Goal: Task Accomplishment & Management: Manage account settings

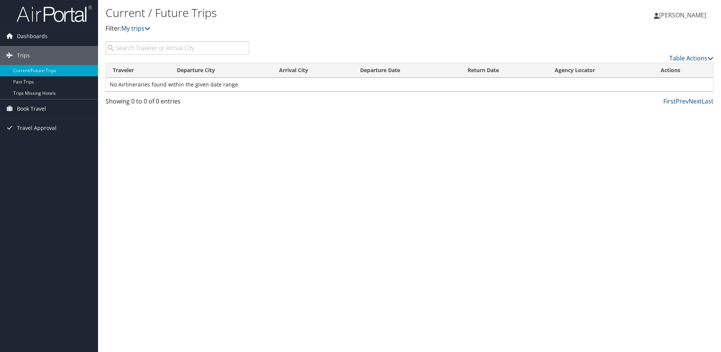
click at [164, 86] on td "No Airtineraries found within the given date range." at bounding box center [409, 85] width 607 height 14
click at [40, 109] on span "Book Travel" at bounding box center [31, 108] width 29 height 19
click at [33, 149] on link "Book/Manage Online Trips" at bounding box center [49, 146] width 98 height 11
click at [682, 11] on span "[PERSON_NAME]" at bounding box center [682, 15] width 47 height 8
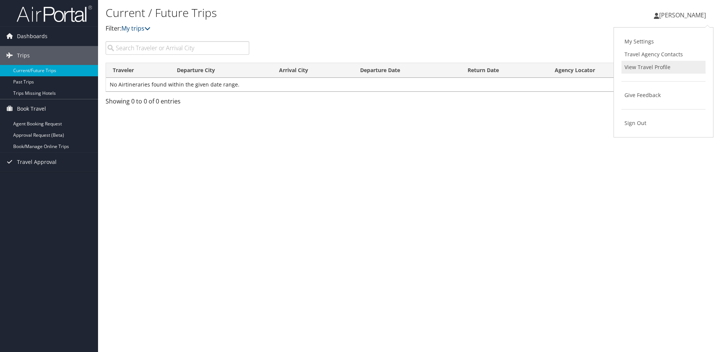
click at [647, 64] on link "View Travel Profile" at bounding box center [664, 67] width 84 height 13
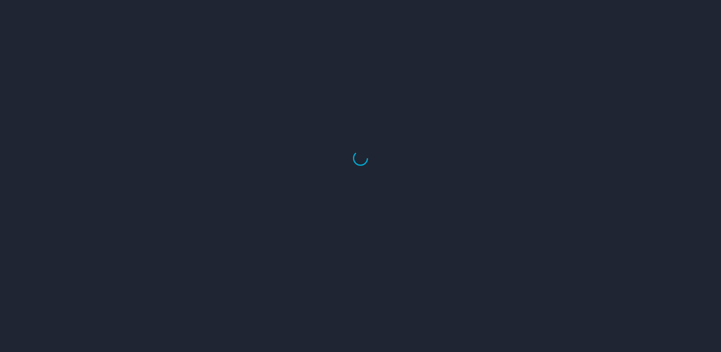
select select "US"
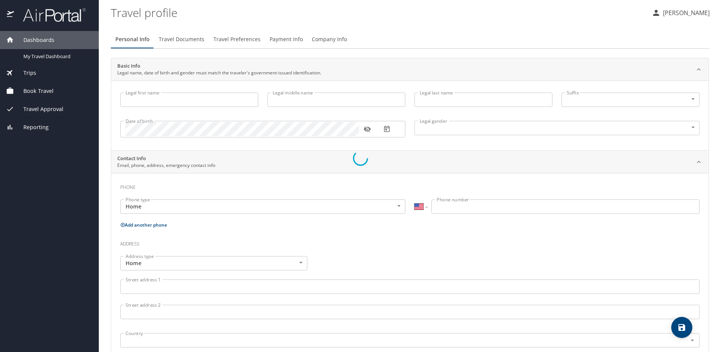
type input "[PERSON_NAME]"
type input "Undisclosed"
select select "US"
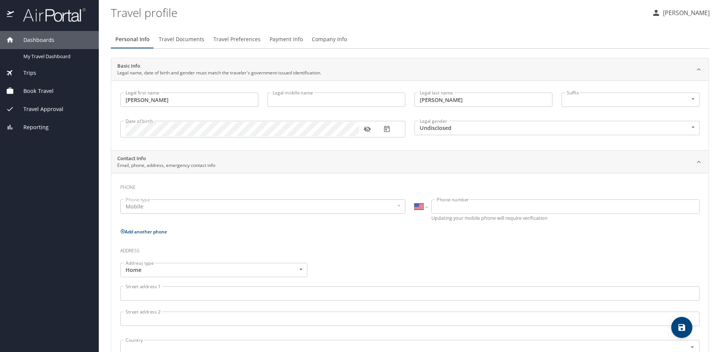
select select "US"
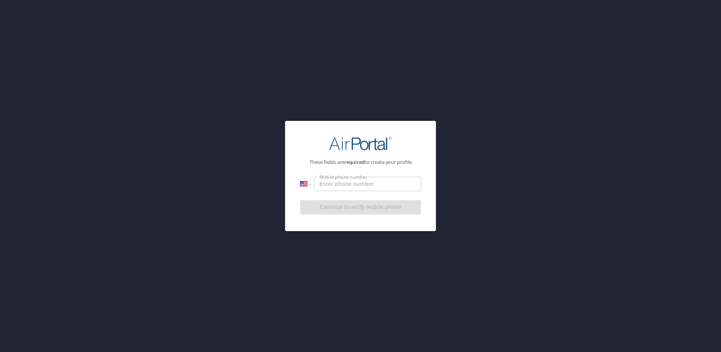
click at [409, 185] on input "Mobile phone number" at bounding box center [367, 184] width 107 height 14
click at [374, 185] on input "[PHONE_NUMBER]" at bounding box center [367, 184] width 107 height 14
click at [316, 183] on input "[PHONE_NUMBER]" at bounding box center [367, 184] width 107 height 14
type input "[PHONE_NUMBER]"
click at [382, 187] on input "[PHONE_NUMBER]" at bounding box center [367, 184] width 107 height 14
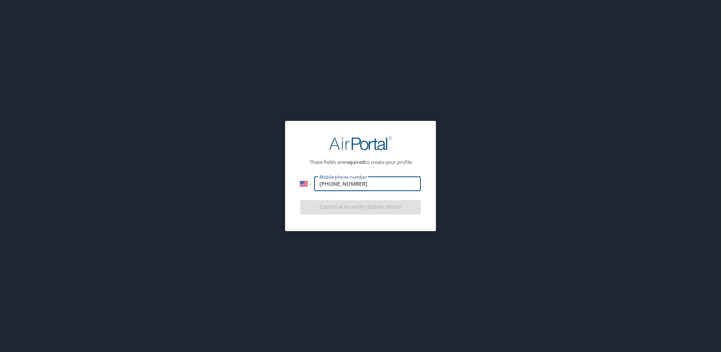
drag, startPoint x: 382, startPoint y: 187, endPoint x: 284, endPoint y: 197, distance: 98.9
click at [284, 197] on div "These fields are required to create your profile International [GEOGRAPHIC_DATA…" at bounding box center [360, 176] width 721 height 352
click at [377, 161] on p "These fields are required to create your profile" at bounding box center [360, 162] width 121 height 5
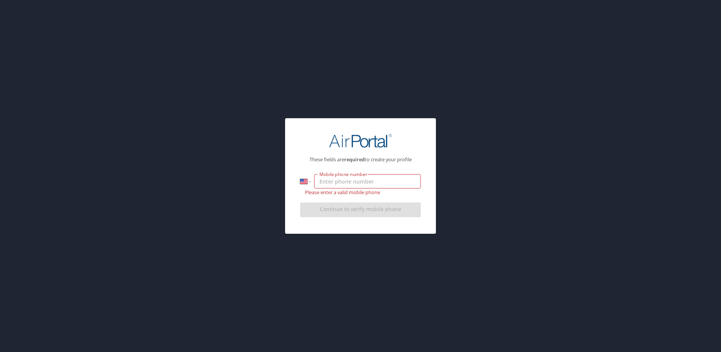
click at [370, 174] on input "Mobile phone number" at bounding box center [367, 181] width 107 height 14
type input "[PHONE_NUMBER]"
click at [410, 211] on div "Continue to verify mobile phone" at bounding box center [360, 211] width 121 height 25
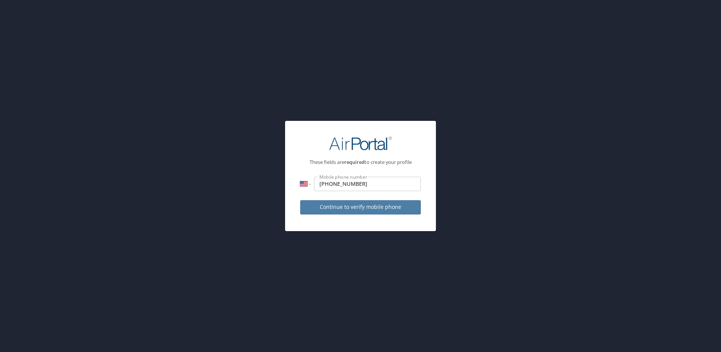
click at [333, 201] on button "Continue to verify mobile phone" at bounding box center [360, 207] width 121 height 15
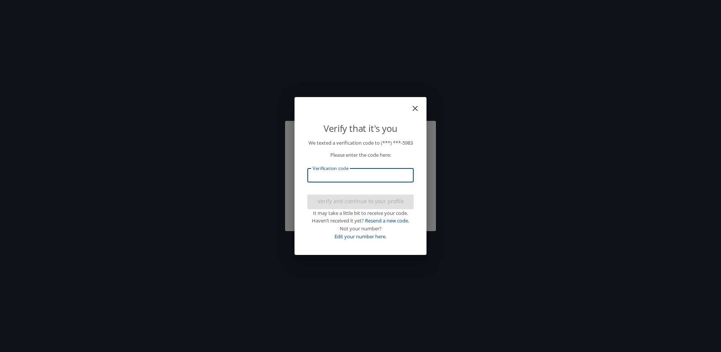
click at [356, 182] on input "Verification code" at bounding box center [360, 175] width 106 height 14
type input "152904"
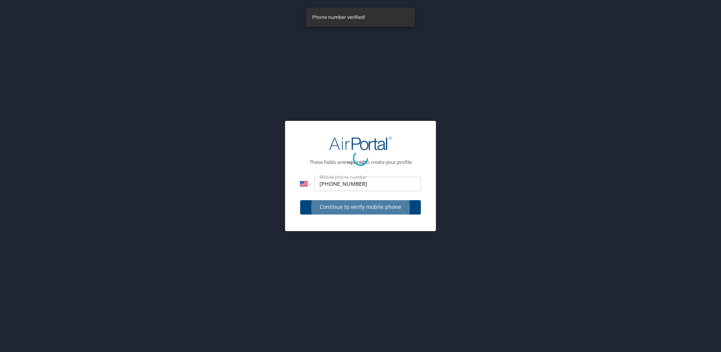
select select "US"
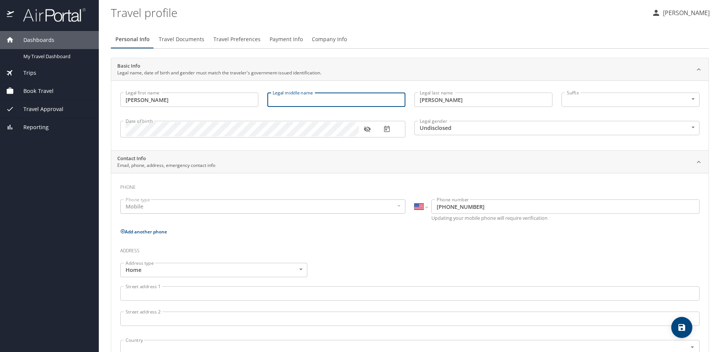
click at [329, 97] on input "Legal middle name" at bounding box center [336, 99] width 138 height 14
type input "[PERSON_NAME]"
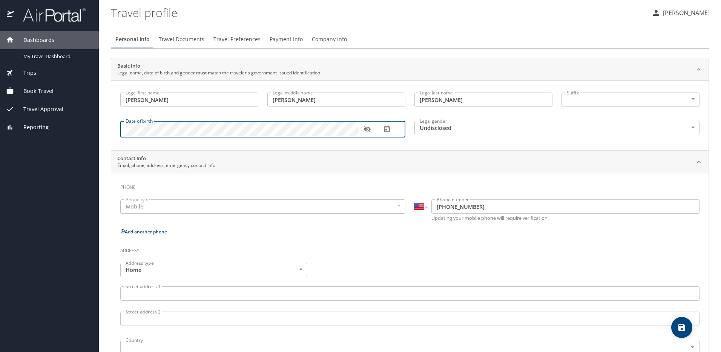
click at [365, 127] on icon "button" at bounding box center [368, 129] width 8 height 8
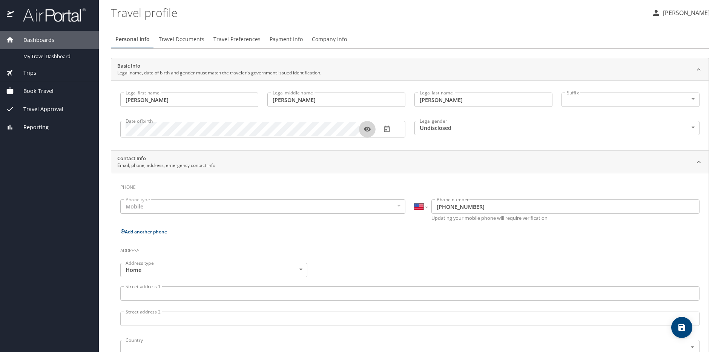
click at [365, 127] on icon "button" at bounding box center [368, 129] width 8 height 8
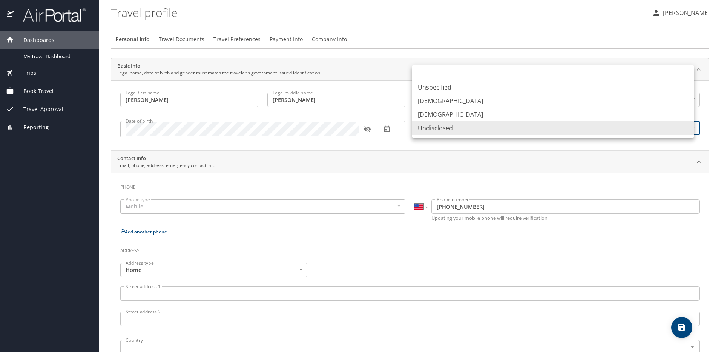
click at [482, 125] on body "Dashboards My Travel Dashboard Trips Current / Future Trips Past Trips Trips Mi…" at bounding box center [360, 176] width 721 height 352
click at [462, 108] on li "[DEMOGRAPHIC_DATA]" at bounding box center [553, 114] width 283 height 14
type input "[DEMOGRAPHIC_DATA]"
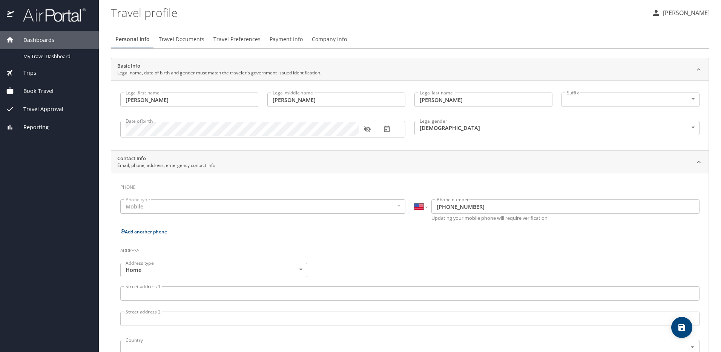
click at [184, 208] on div "Mobile" at bounding box center [262, 206] width 285 height 14
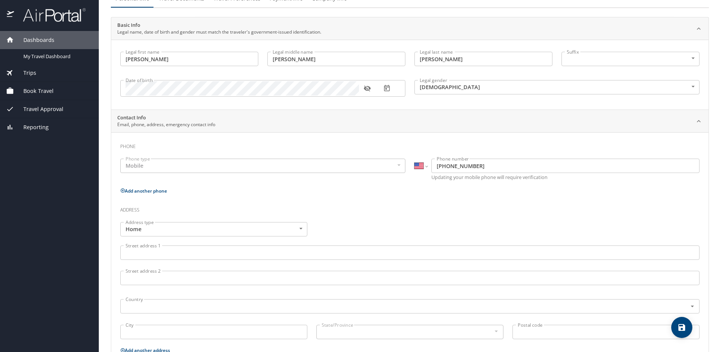
scroll to position [75, 0]
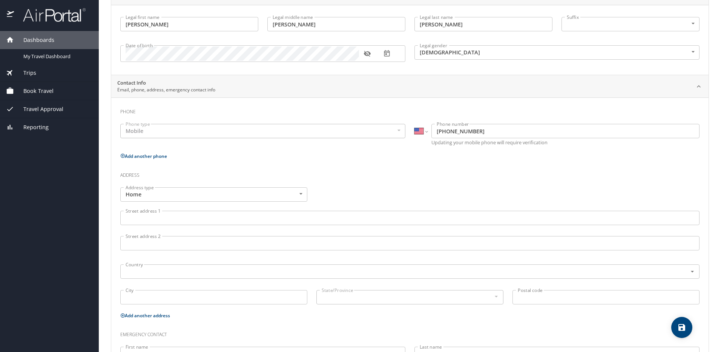
click at [183, 215] on input "Street address 1" at bounding box center [409, 217] width 579 height 14
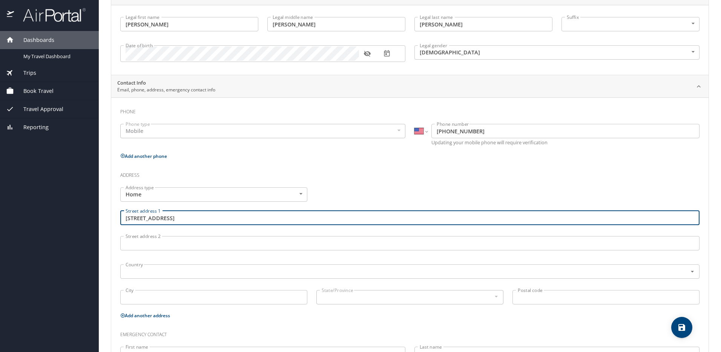
type input "[STREET_ADDRESS]"
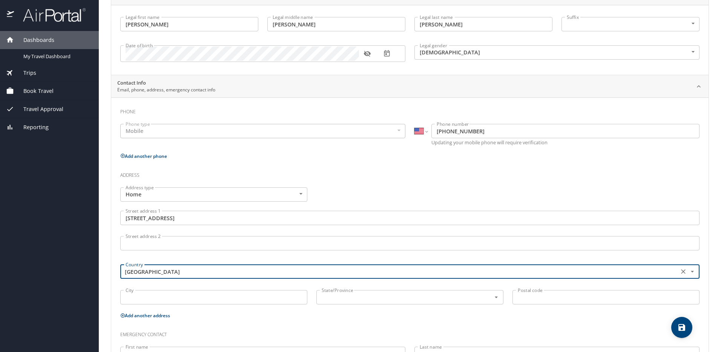
type input "[GEOGRAPHIC_DATA]"
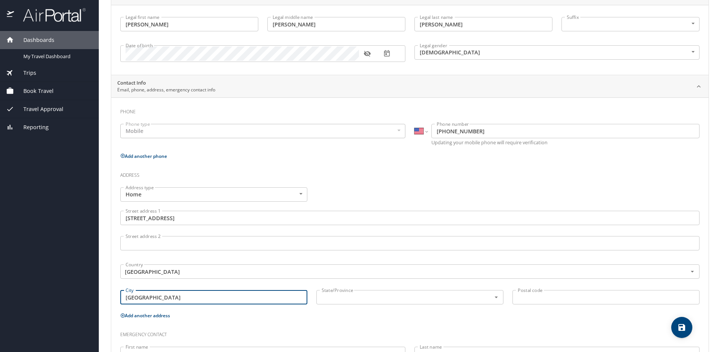
type input "[GEOGRAPHIC_DATA]"
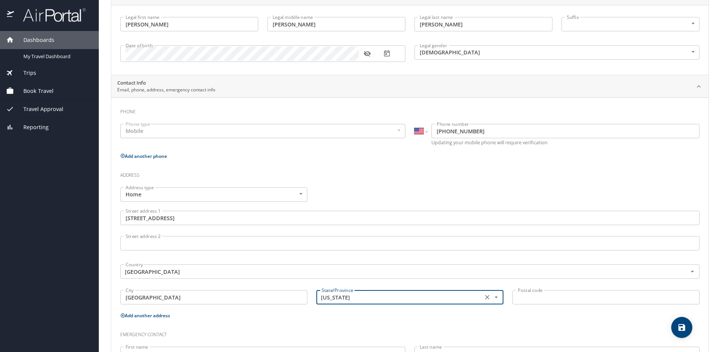
type input "[US_STATE]"
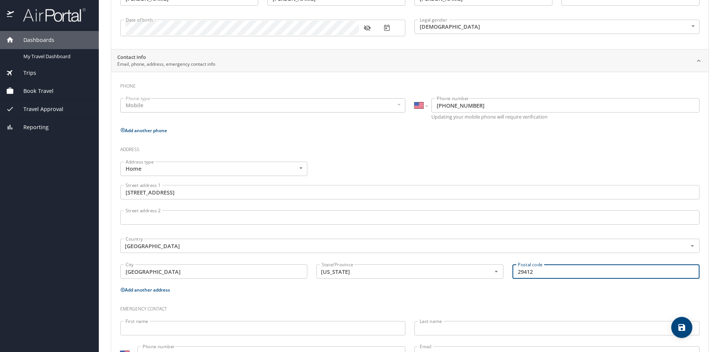
scroll to position [135, 0]
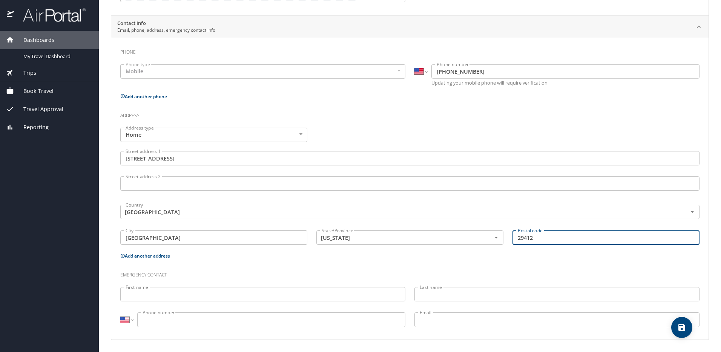
type input "29412"
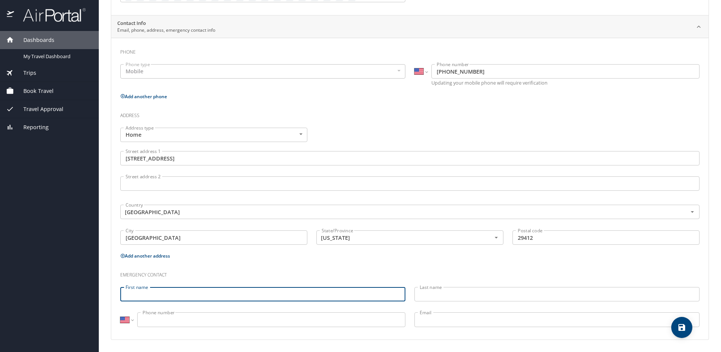
click at [176, 295] on input "First name" at bounding box center [262, 294] width 285 height 14
type input "Gilly"
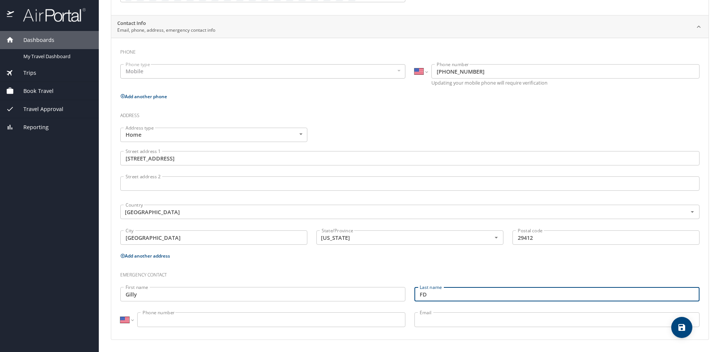
type input "F"
type input "[PERSON_NAME]"
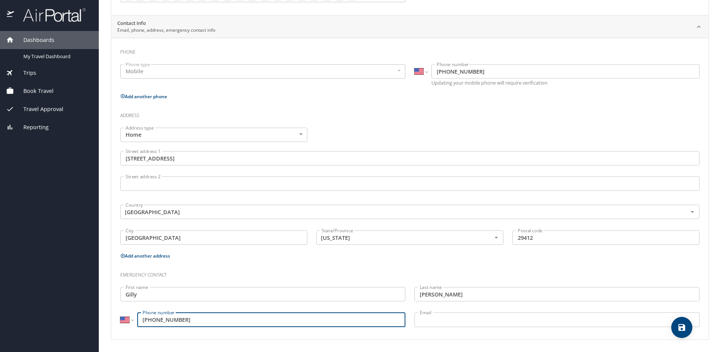
type input "[PHONE_NUMBER]"
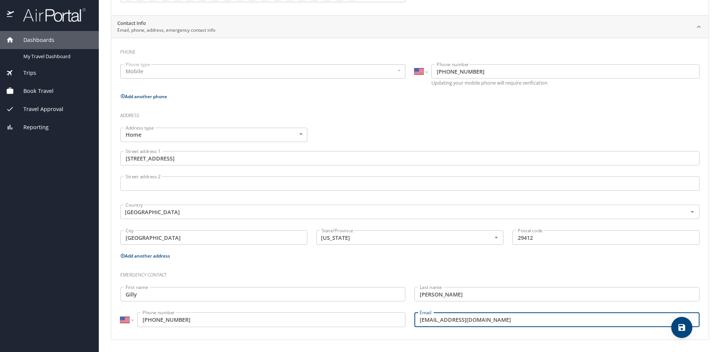
type input "[EMAIL_ADDRESS][DOMAIN_NAME]"
click at [656, 269] on h3 "Emergency contact" at bounding box center [409, 272] width 579 height 13
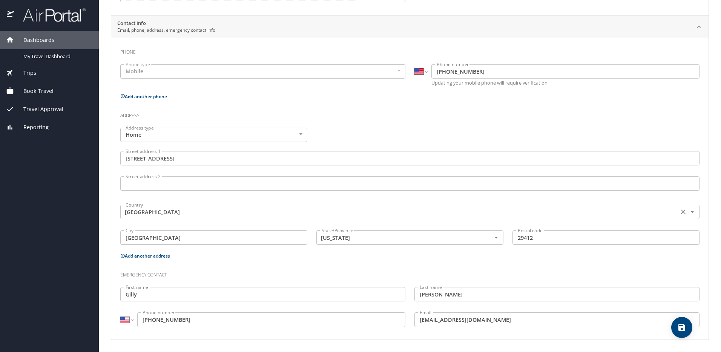
scroll to position [0, 0]
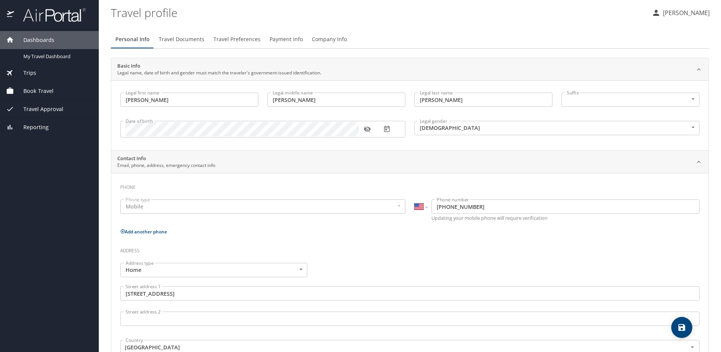
click at [191, 33] on button "Travel Documents" at bounding box center [181, 39] width 55 height 18
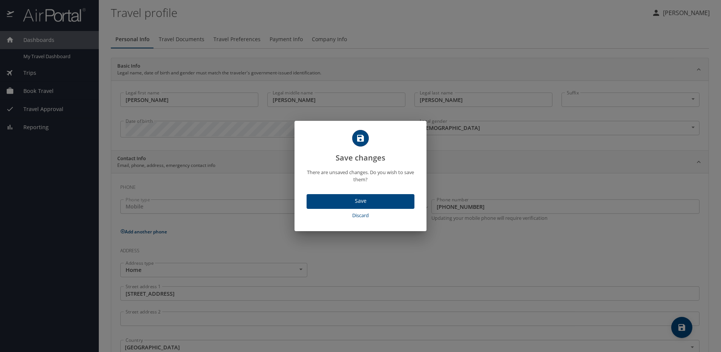
click at [379, 200] on span "Save" at bounding box center [361, 200] width 96 height 9
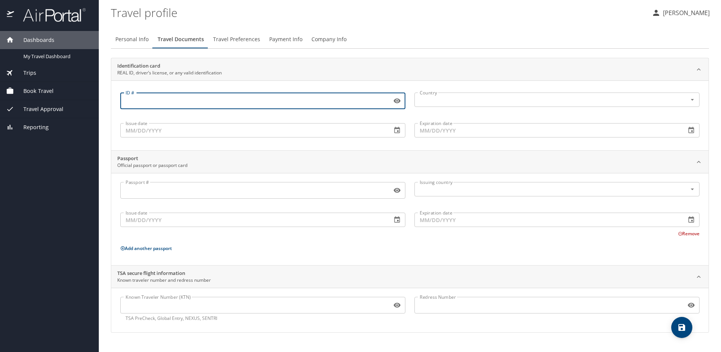
click at [156, 103] on input "ID #" at bounding box center [254, 101] width 269 height 14
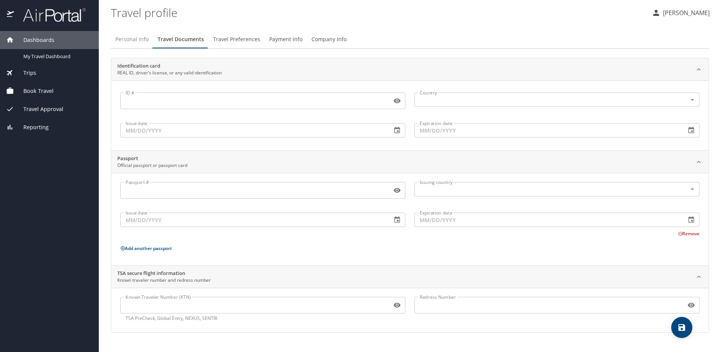
click at [134, 41] on span "Personal Info" at bounding box center [131, 39] width 33 height 9
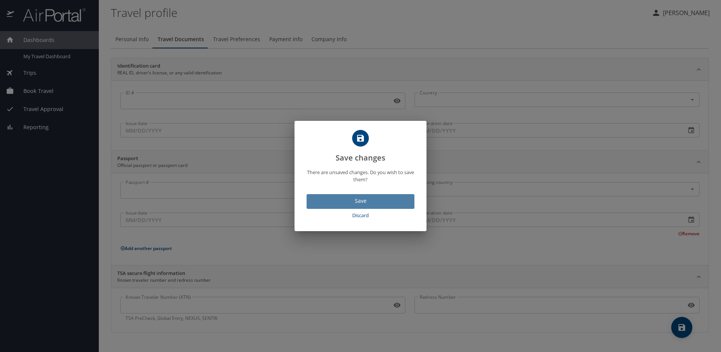
click at [352, 201] on span "Save" at bounding box center [361, 200] width 96 height 9
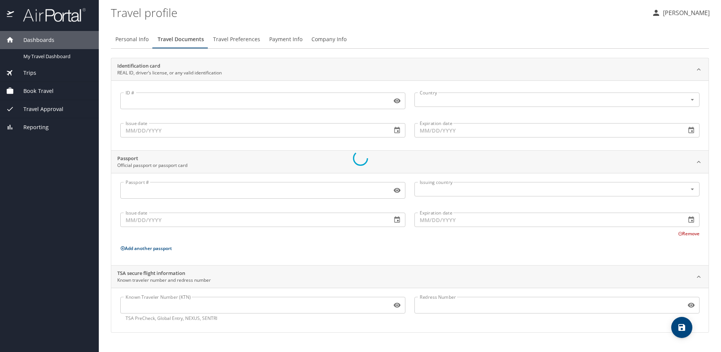
select select "US"
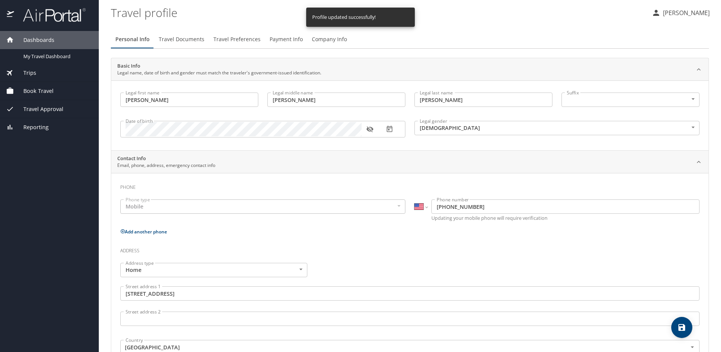
select select "US"
